Goal: Transaction & Acquisition: Purchase product/service

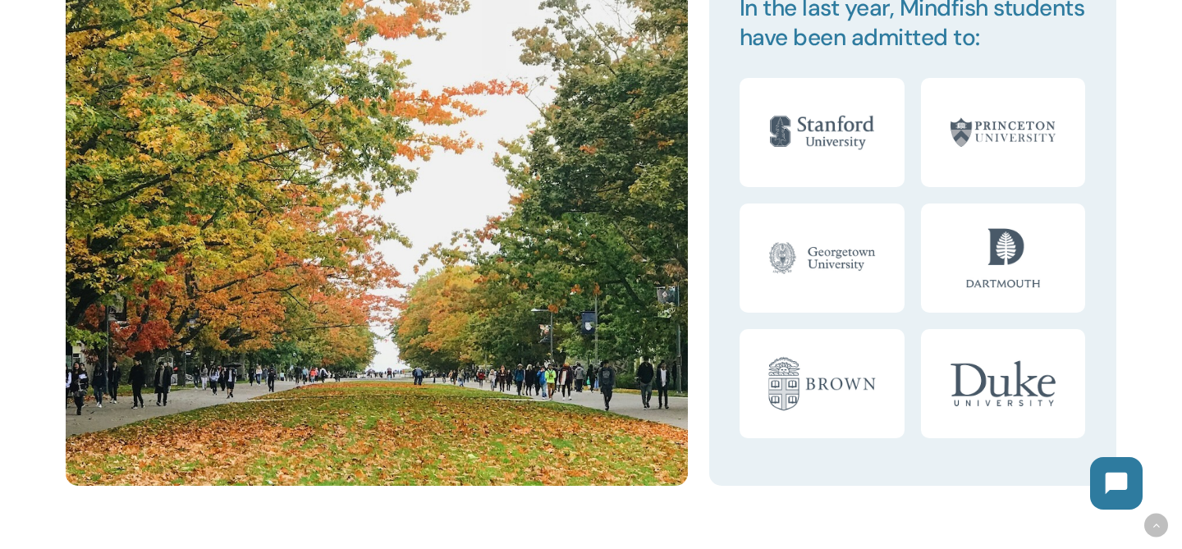
scroll to position [1440, 0]
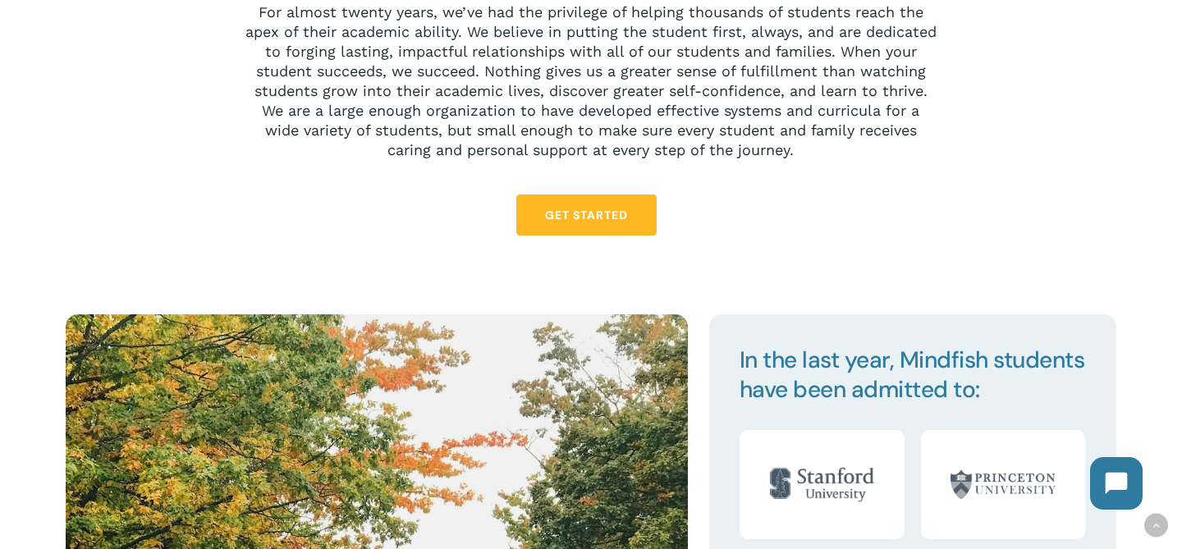
click at [548, 218] on span "Get Started" at bounding box center [586, 215] width 83 height 16
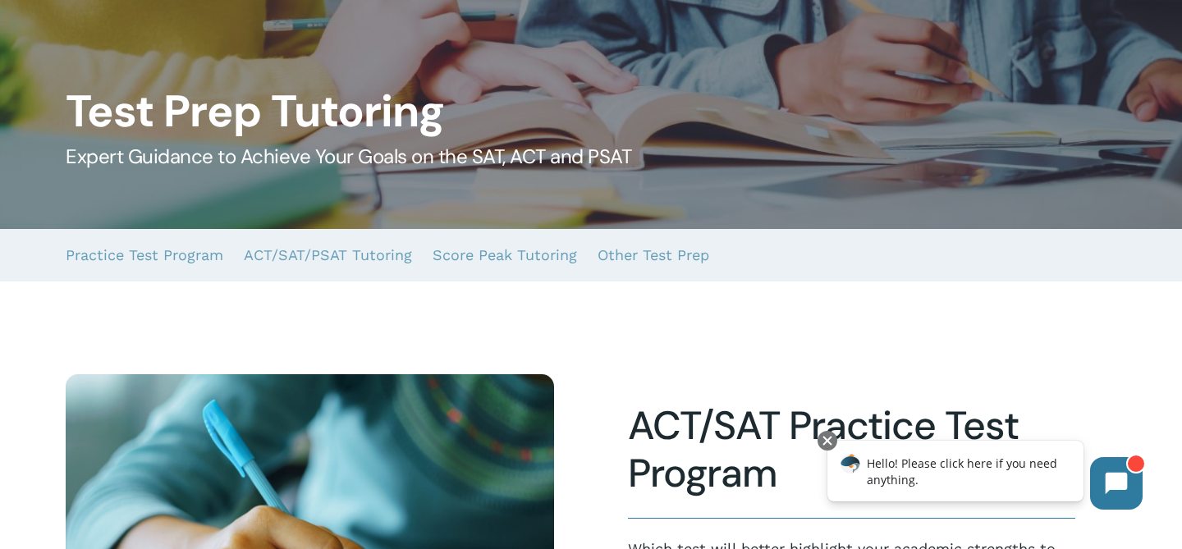
scroll to position [144, 0]
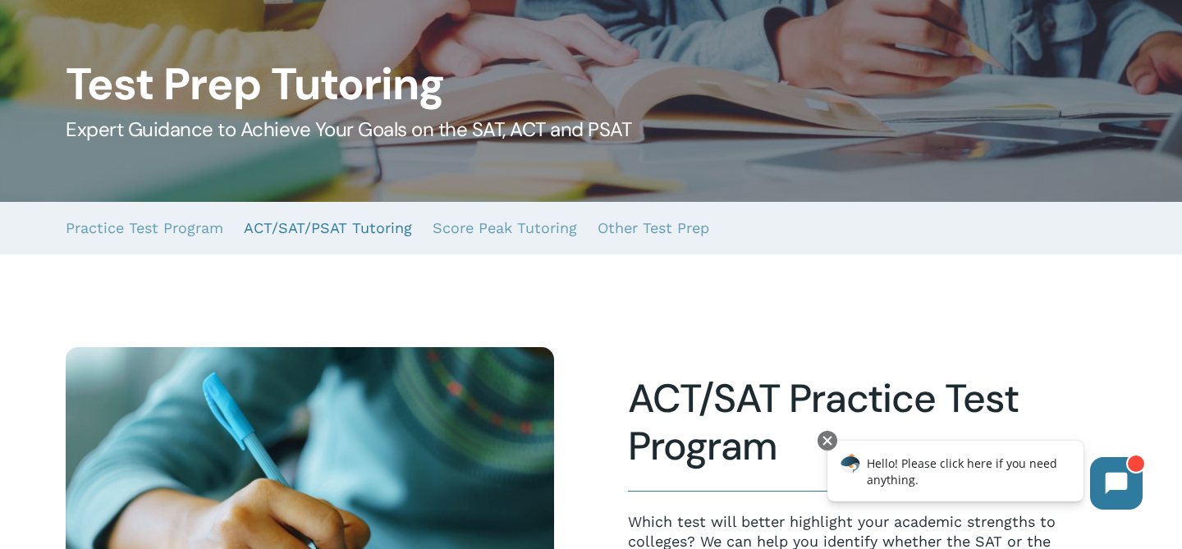
click at [291, 235] on link "ACT/SAT/PSAT Tutoring" at bounding box center [328, 228] width 168 height 53
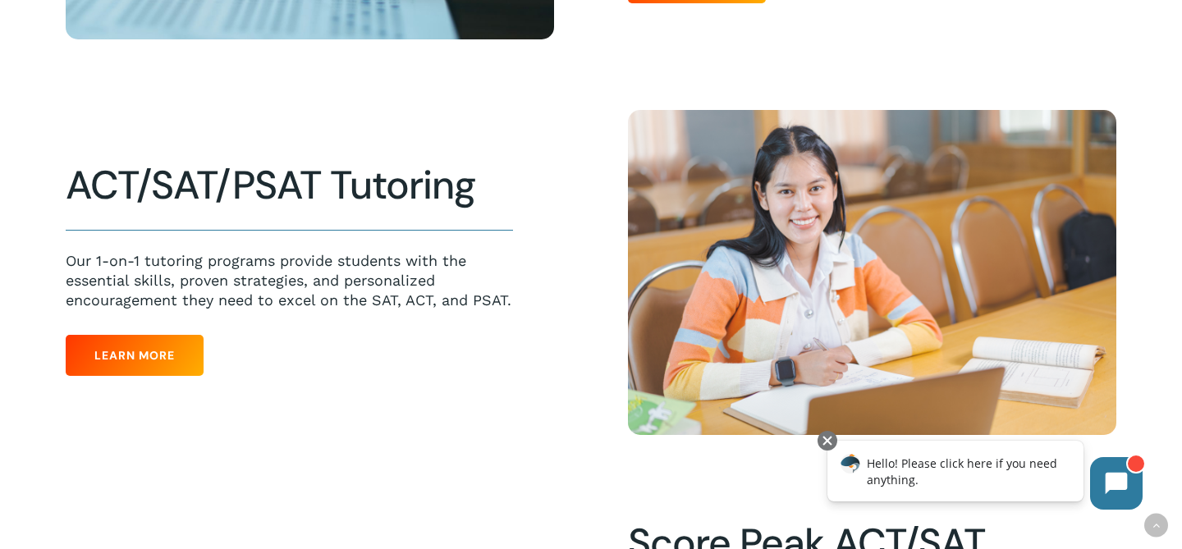
scroll to position [783, 0]
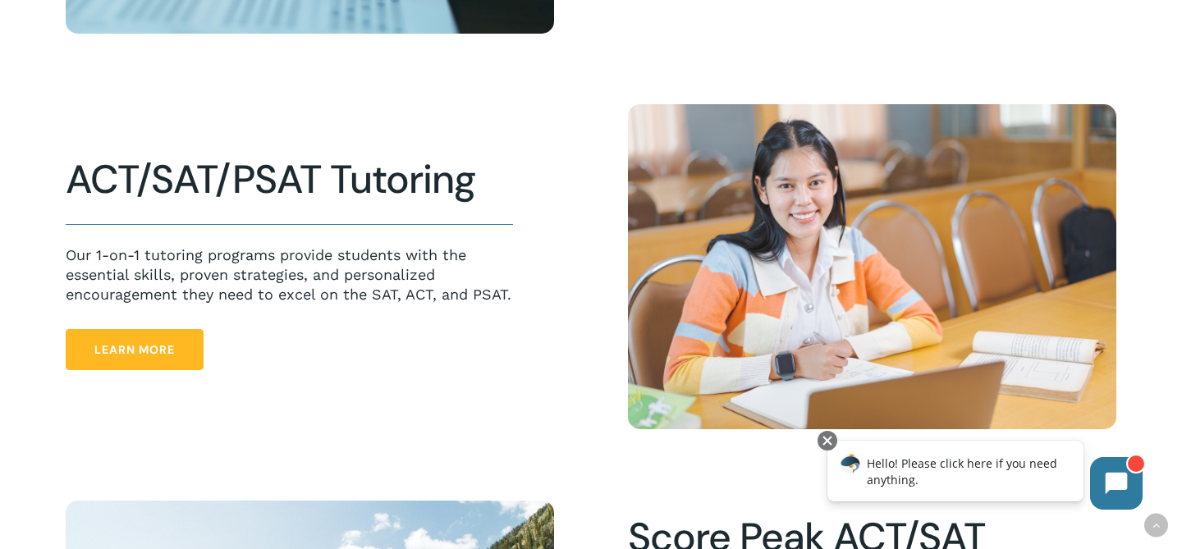
click at [123, 360] on link "Learn More" at bounding box center [135, 349] width 138 height 41
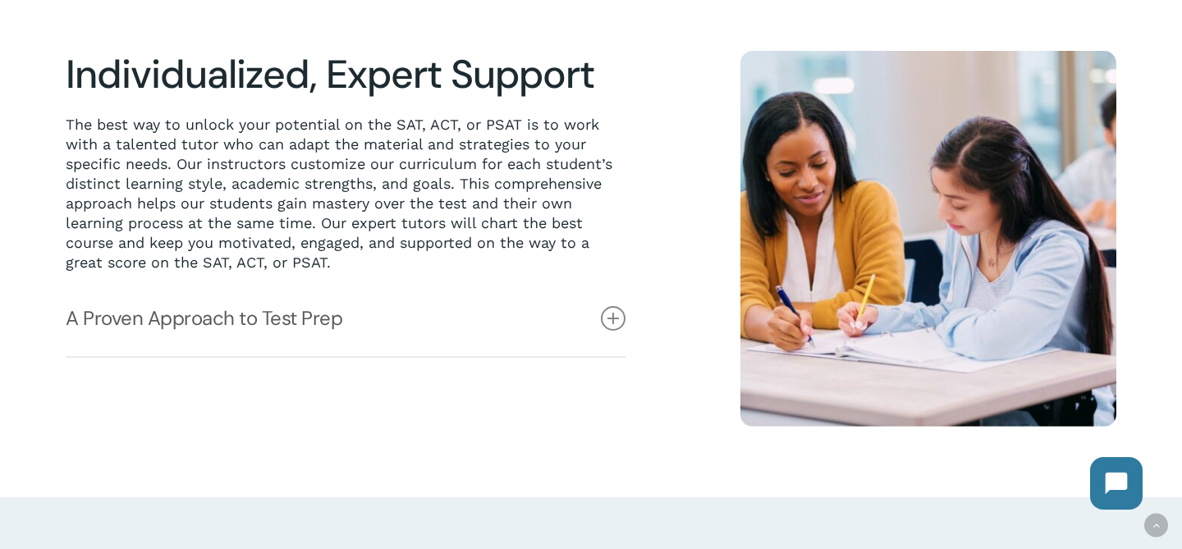
scroll to position [27, 0]
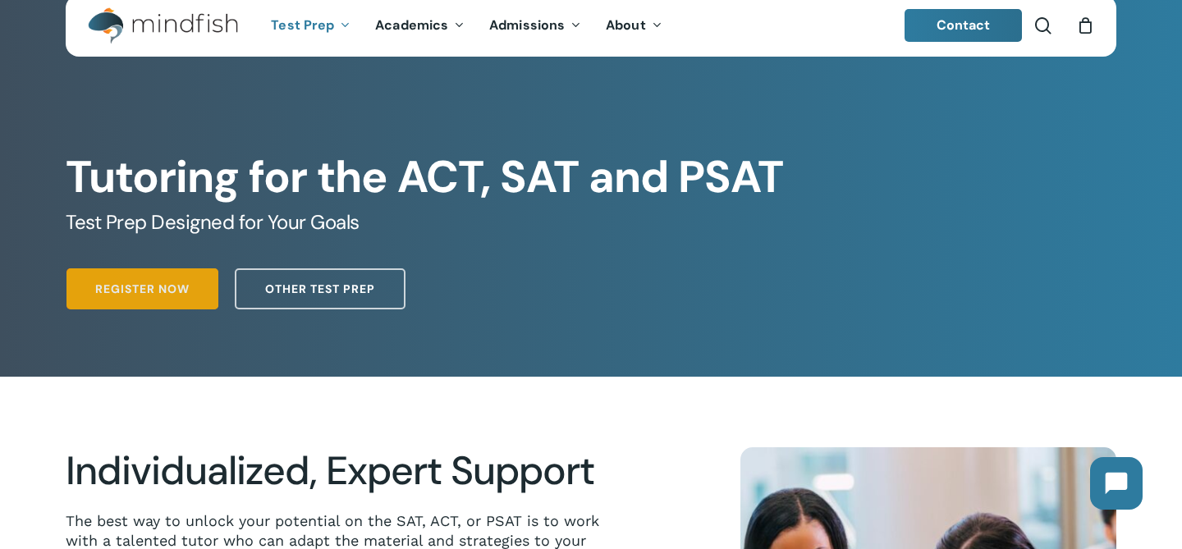
click at [167, 282] on span "Register Now" at bounding box center [142, 289] width 94 height 16
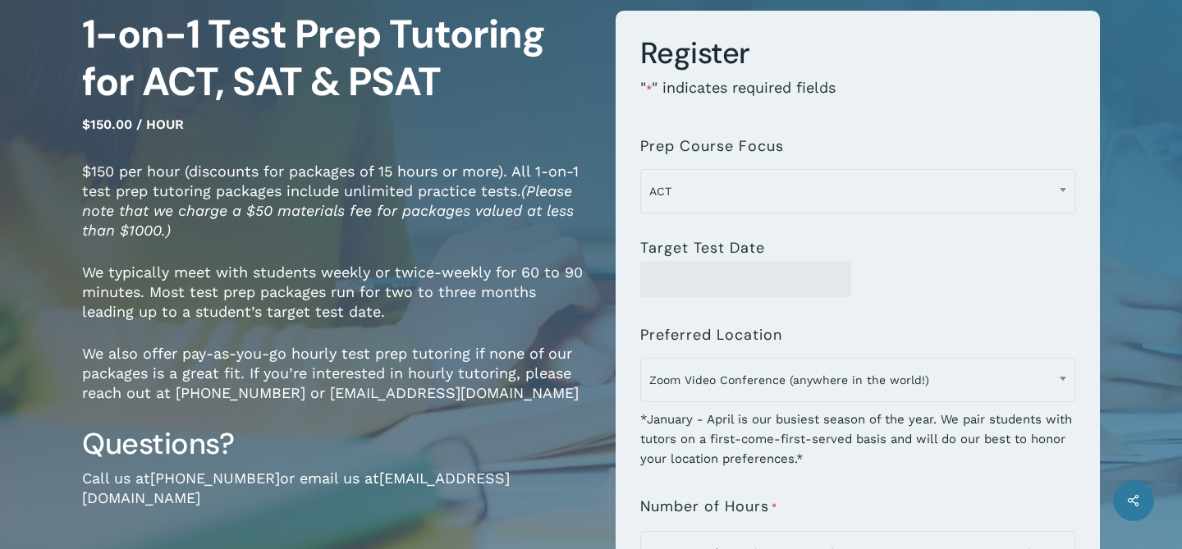
scroll to position [175, 0]
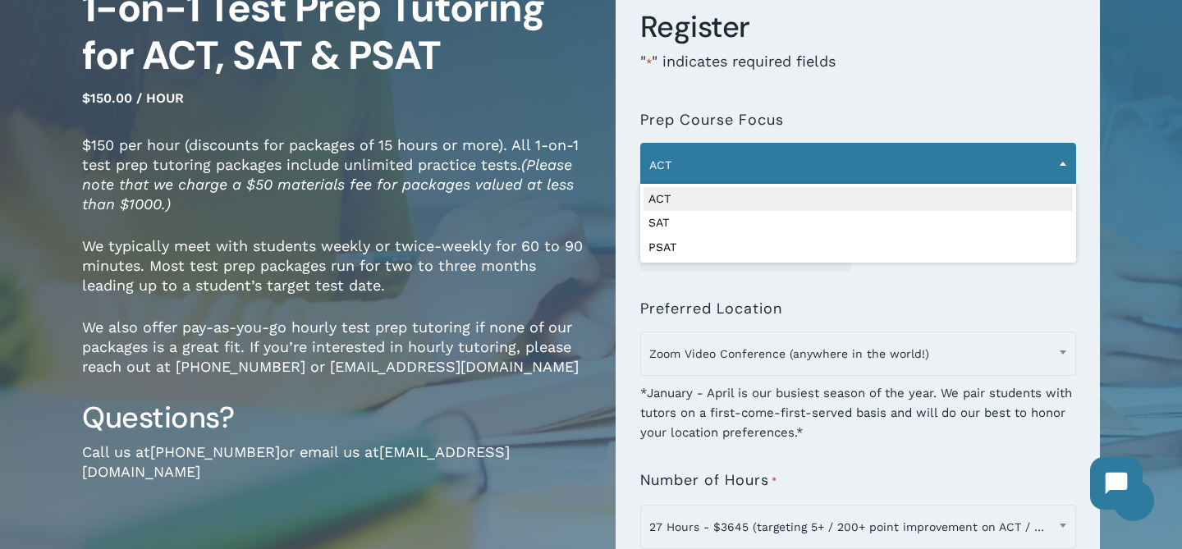
click at [716, 171] on span "ACT" at bounding box center [858, 165] width 434 height 34
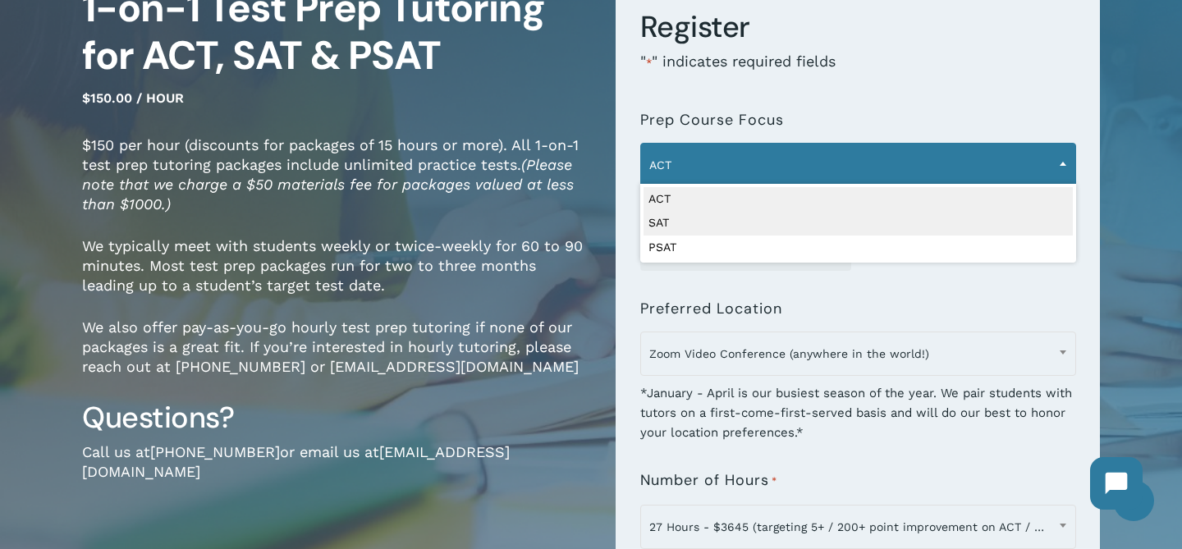
select select "***"
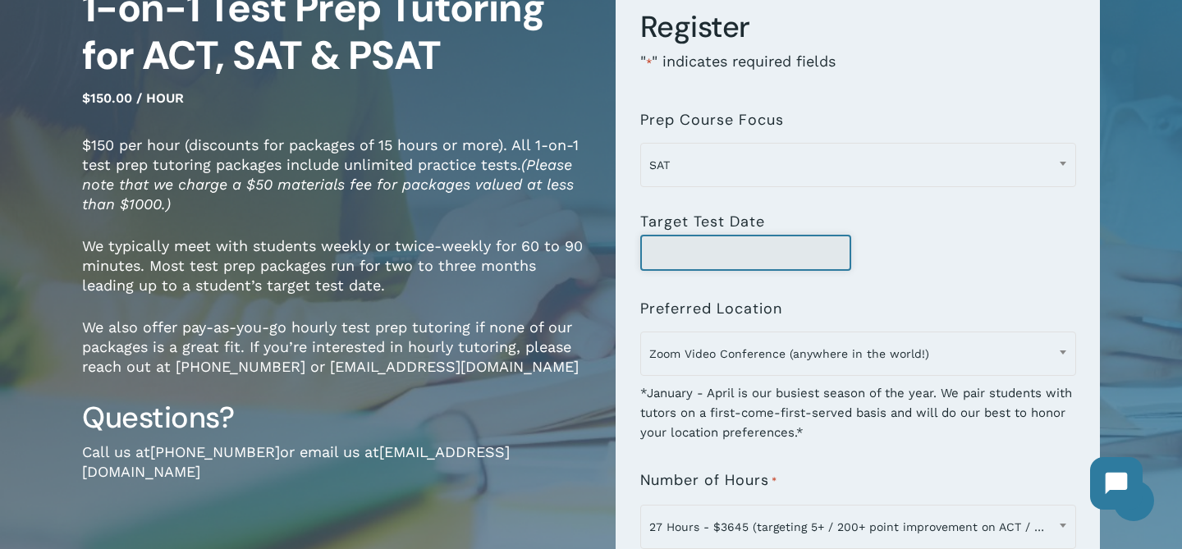
click at [682, 240] on input "Target Test Date" at bounding box center [746, 253] width 212 height 36
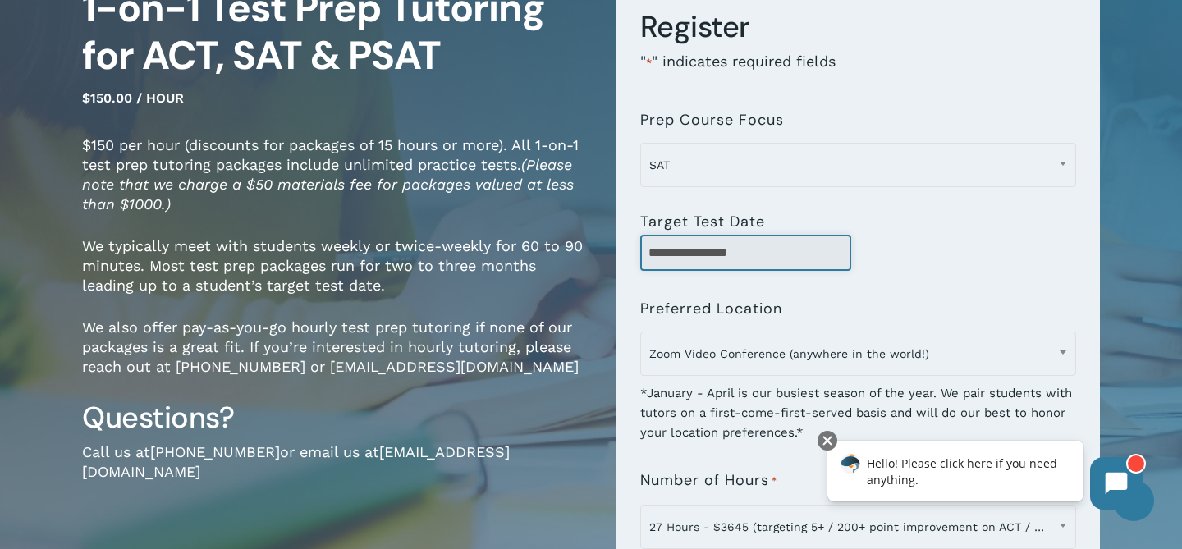
type input "**********"
click at [893, 245] on div "**********" at bounding box center [858, 253] width 436 height 36
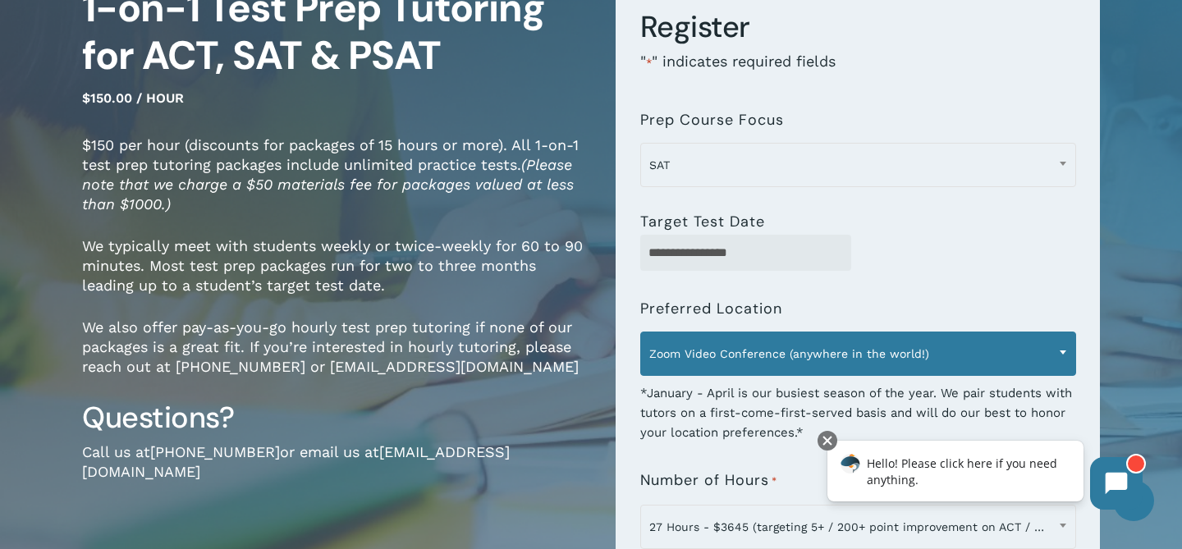
click at [779, 346] on span "Zoom Video Conference (anywhere in the world!)" at bounding box center [858, 354] width 434 height 34
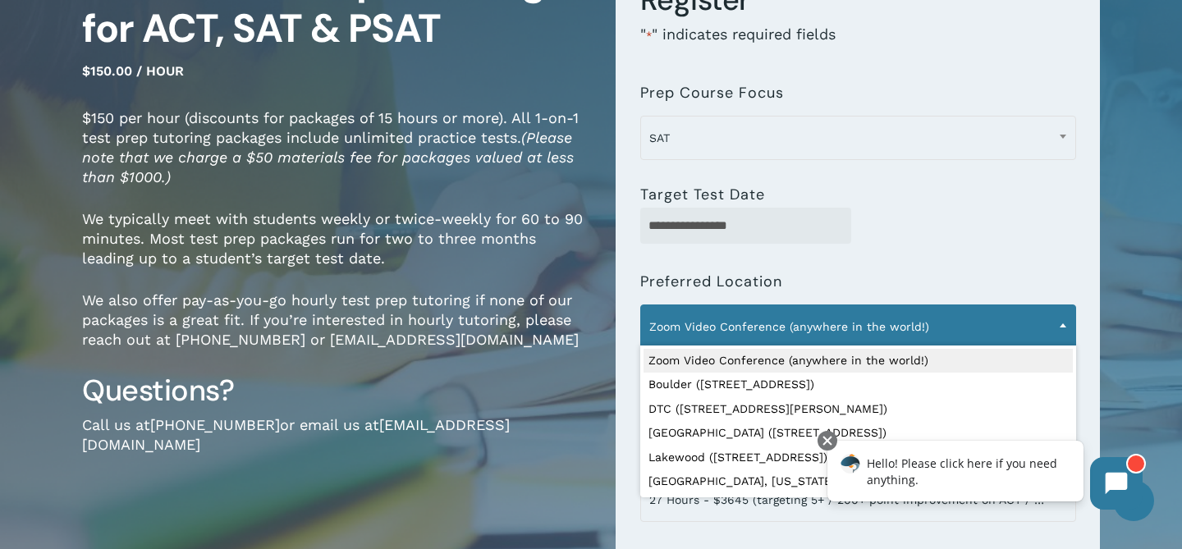
scroll to position [217, 0]
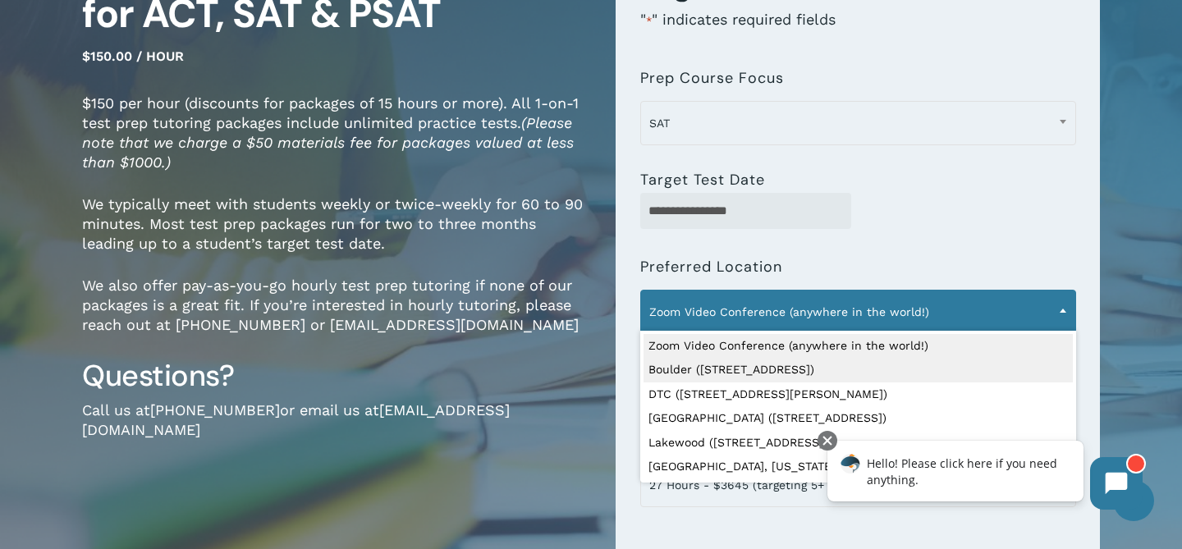
select select "**********"
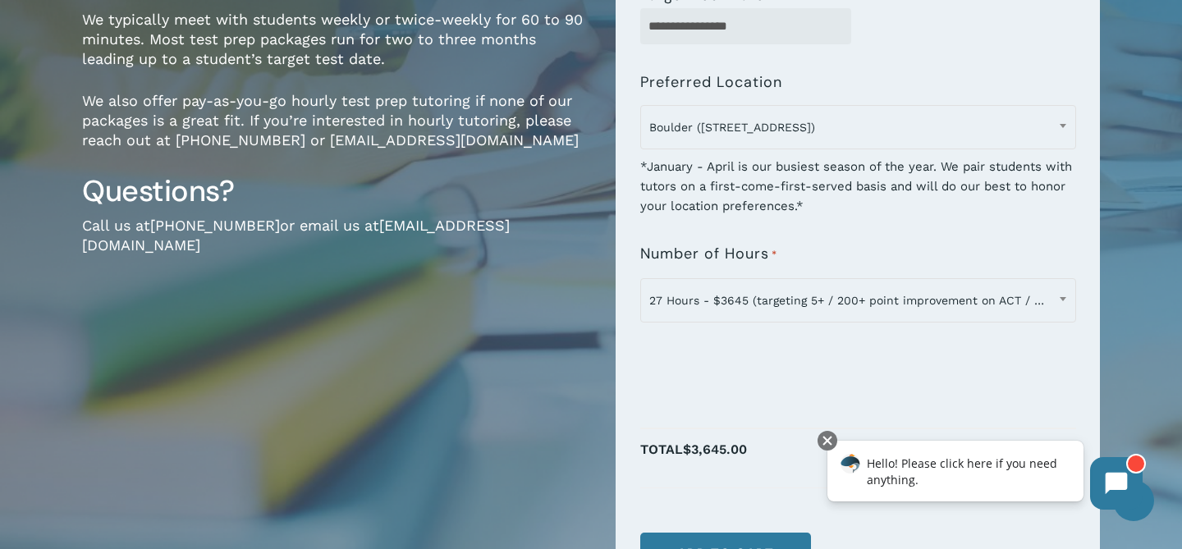
scroll to position [402, 0]
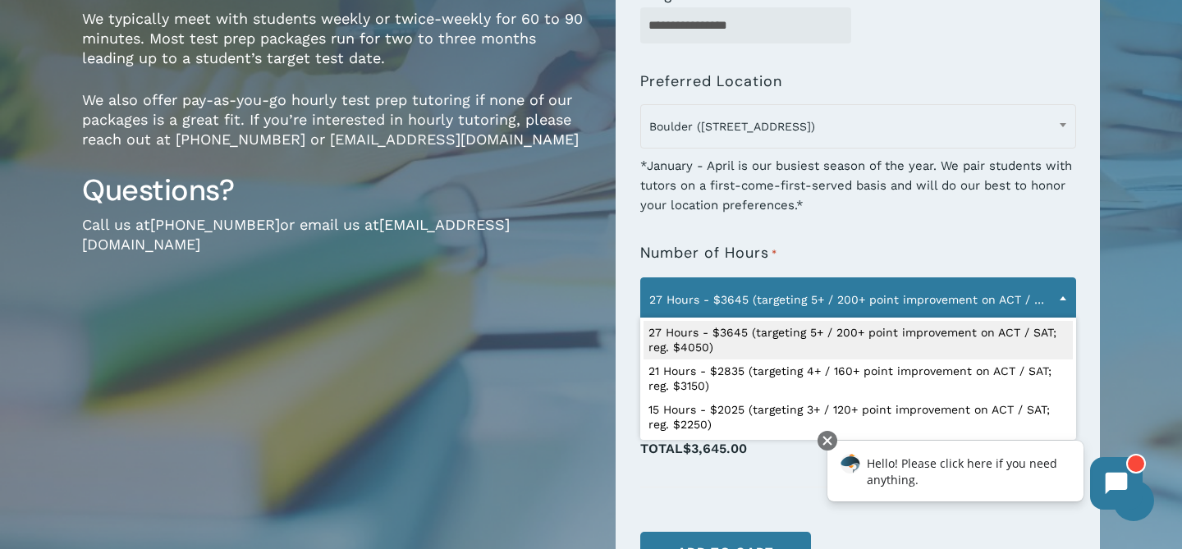
click at [673, 309] on span "27 Hours - $3645 (targeting 5+ / 200+ point improvement on ACT / SAT; reg. $405…" at bounding box center [858, 299] width 434 height 34
click at [665, 300] on span "27 Hours - $3645 (targeting 5+ / 200+ point improvement on ACT / SAT; reg. $405…" at bounding box center [858, 299] width 434 height 34
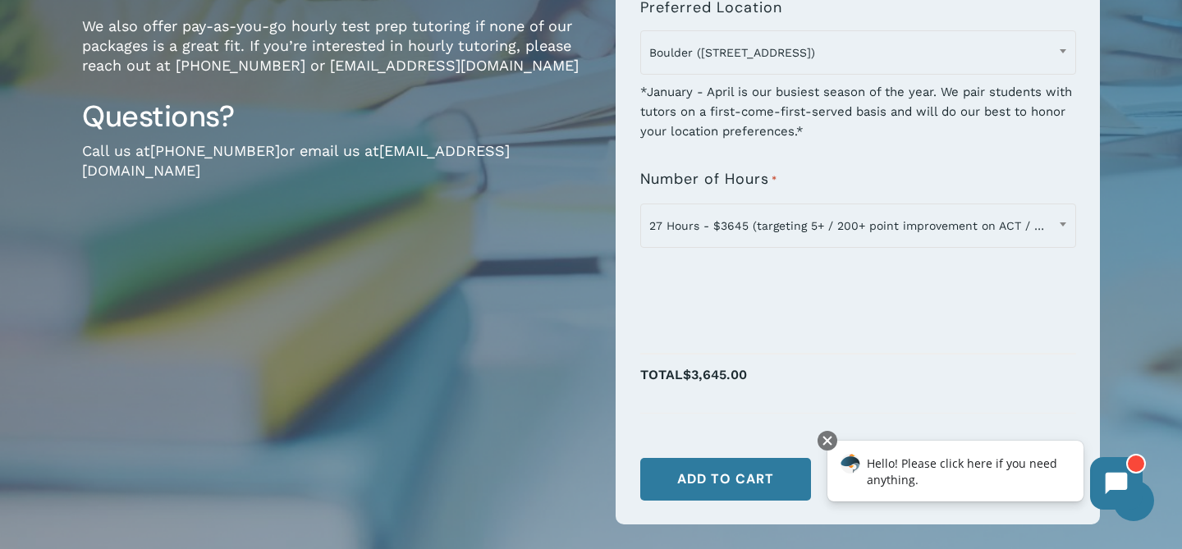
scroll to position [475, 0]
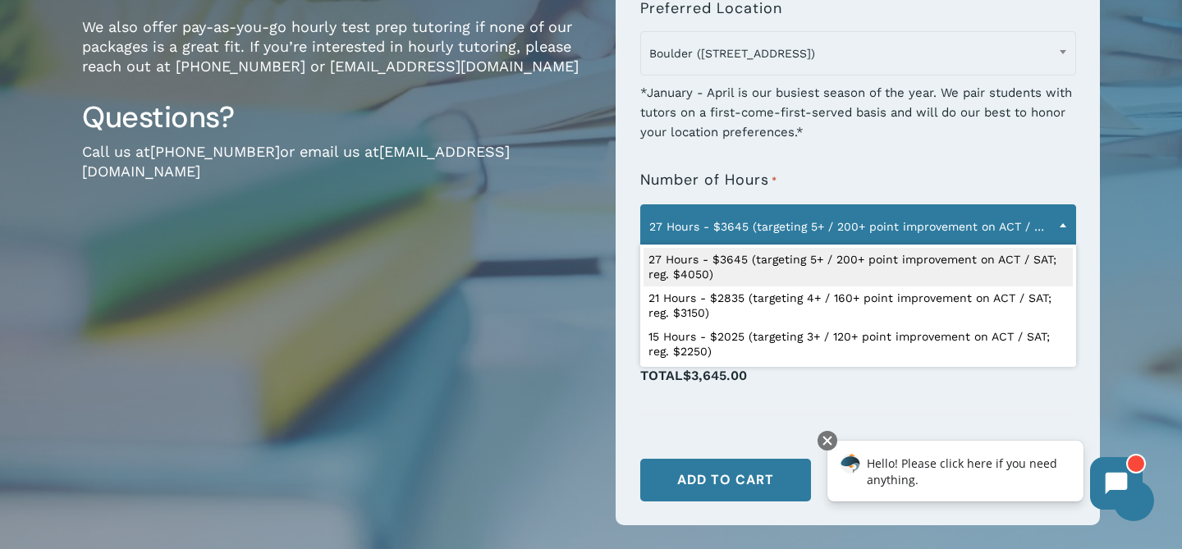
click at [681, 214] on span "27 Hours - $3645 (targeting 5+ / 200+ point improvement on ACT / SAT; reg. $405…" at bounding box center [858, 226] width 434 height 34
click at [681, 219] on span "27 Hours - $3645 (targeting 5+ / 200+ point improvement on ACT / SAT; reg. $405…" at bounding box center [858, 226] width 434 height 34
